Goal: Go to known website: Go to known website

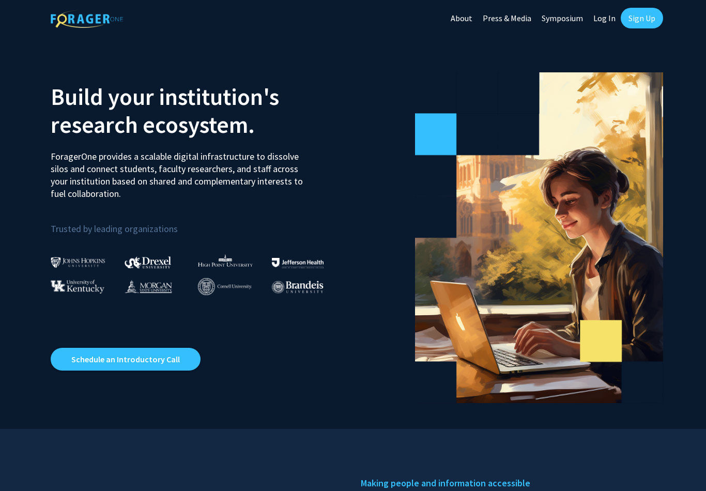
click at [611, 22] on link "Log In" at bounding box center [604, 18] width 33 height 36
select select
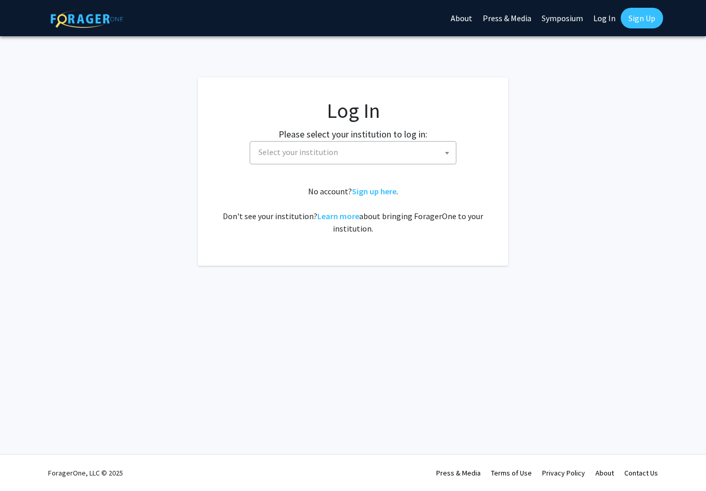
click at [368, 164] on span "Select your institution" at bounding box center [353, 152] width 207 height 23
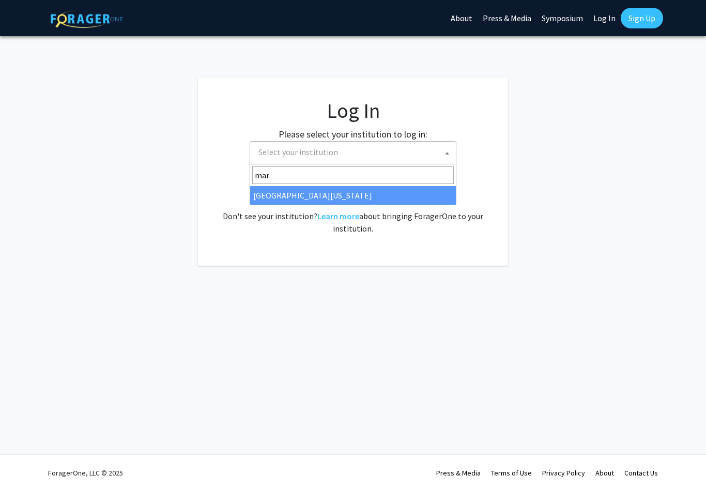
type input "[PERSON_NAME]"
select select "31"
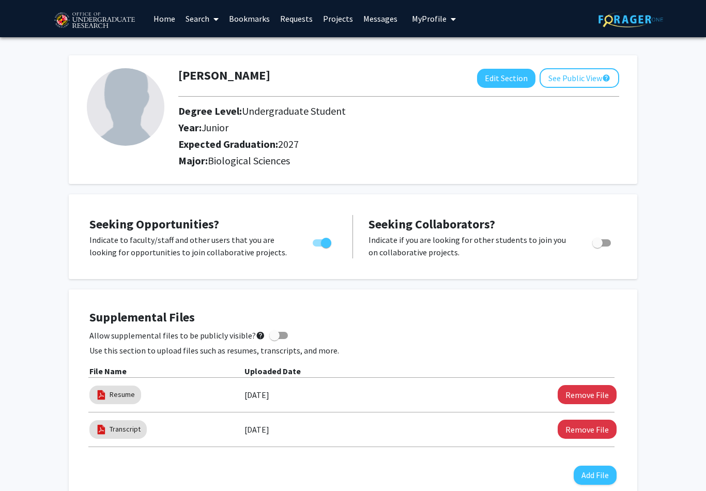
drag, startPoint x: 384, startPoint y: 3, endPoint x: -1, endPoint y: -1, distance: 385.0
click at [0, 0] on html "Login Success Skip navigation Home Search Bookmarks Requests Projects Messages …" at bounding box center [353, 245] width 706 height 491
click at [96, 14] on img at bounding box center [94, 21] width 87 height 26
